Goal: Find specific page/section: Find specific page/section

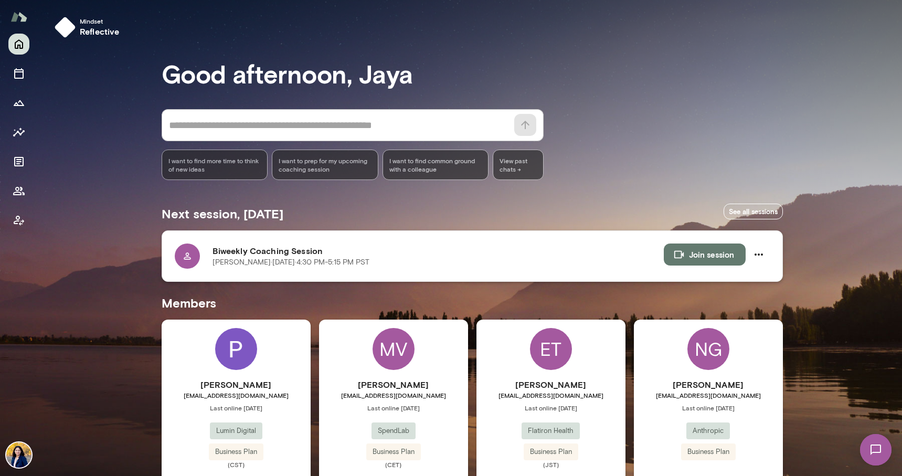
scroll to position [44, 0]
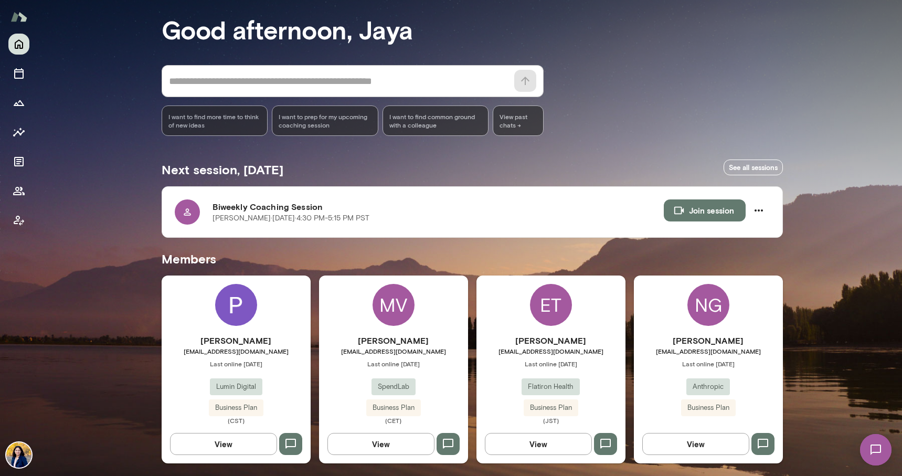
click at [717, 311] on div "NG" at bounding box center [709, 305] width 42 height 42
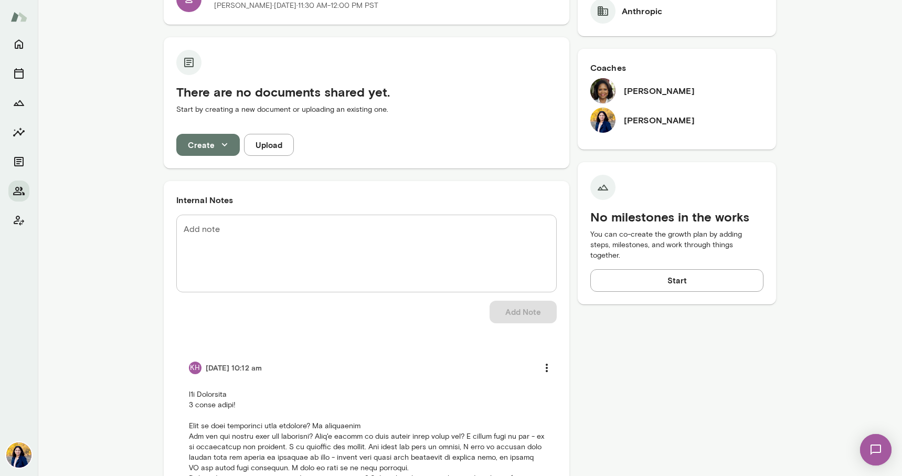
scroll to position [325, 0]
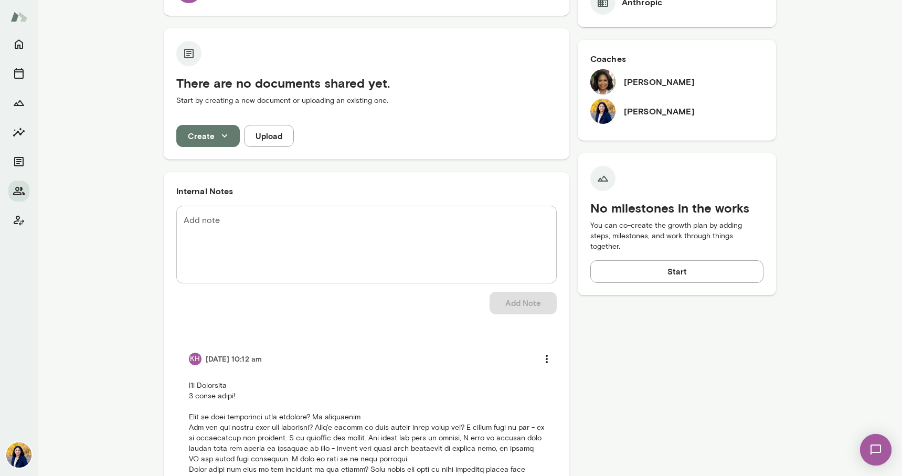
click at [650, 80] on h6 "[PERSON_NAME]" at bounding box center [659, 82] width 71 height 13
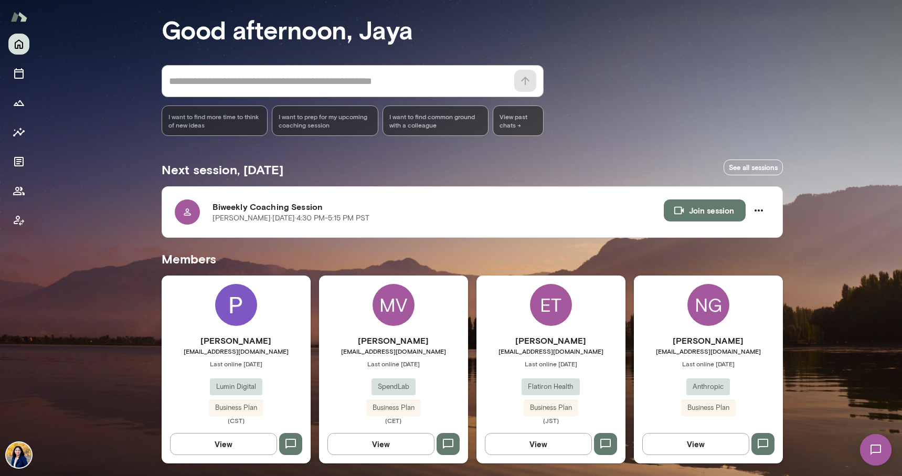
scroll to position [44, 0]
click at [558, 299] on div "ET" at bounding box center [551, 305] width 42 height 42
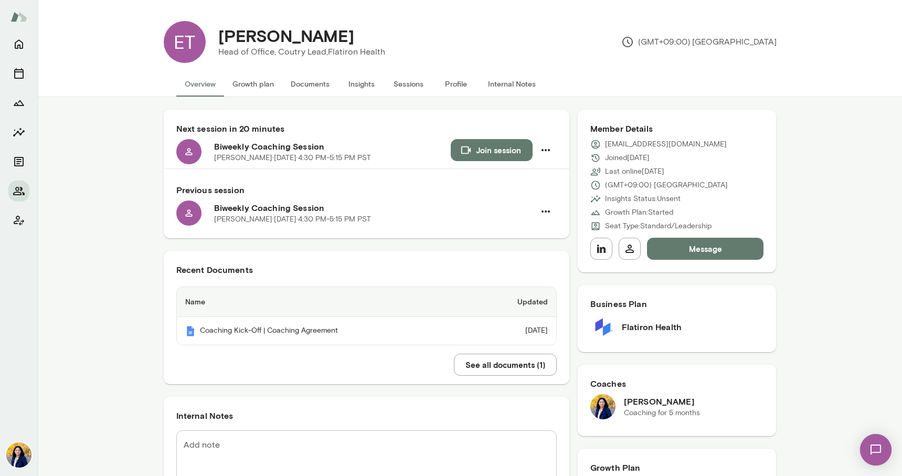
click at [241, 88] on button "Growth plan" at bounding box center [253, 83] width 58 height 25
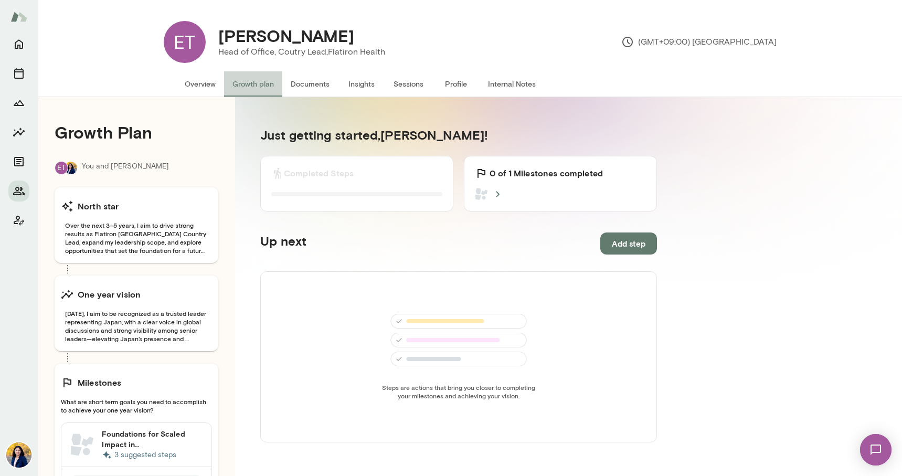
click at [241, 85] on button "Growth plan" at bounding box center [253, 83] width 58 height 25
